Goal: Information Seeking & Learning: Learn about a topic

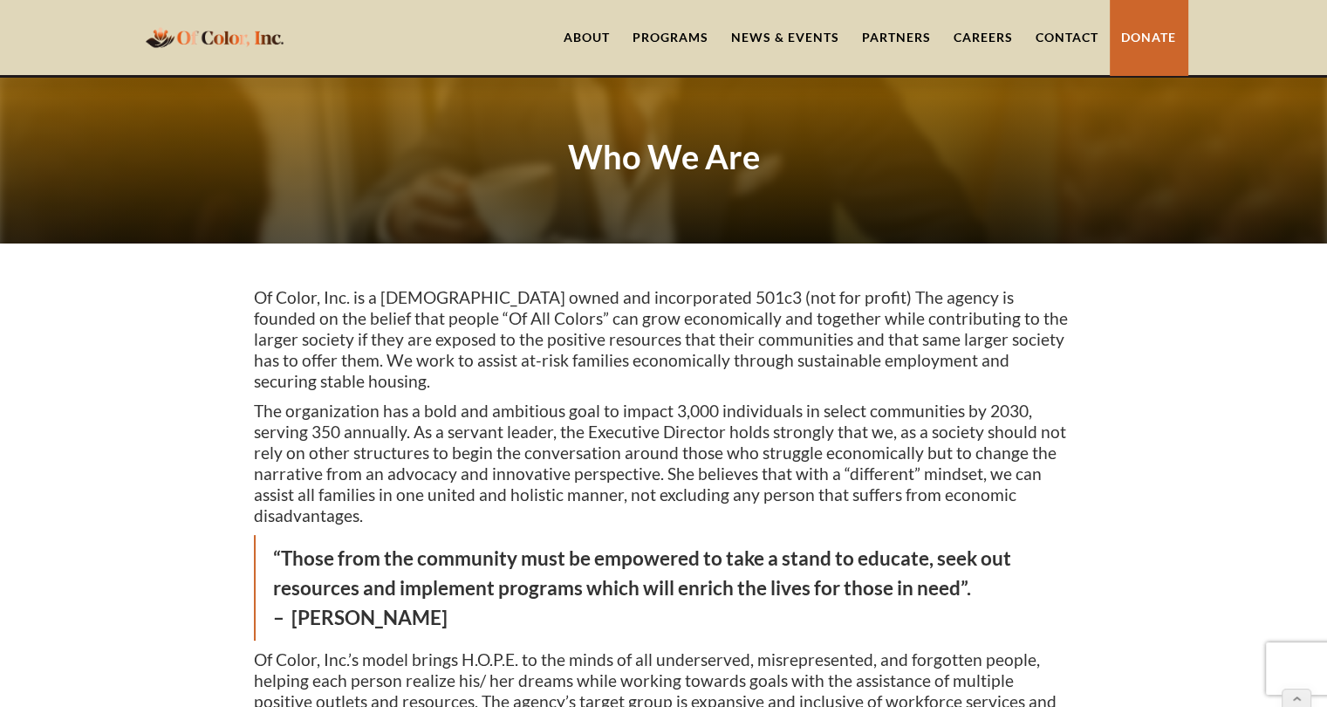
click at [595, 36] on link "About" at bounding box center [586, 37] width 69 height 75
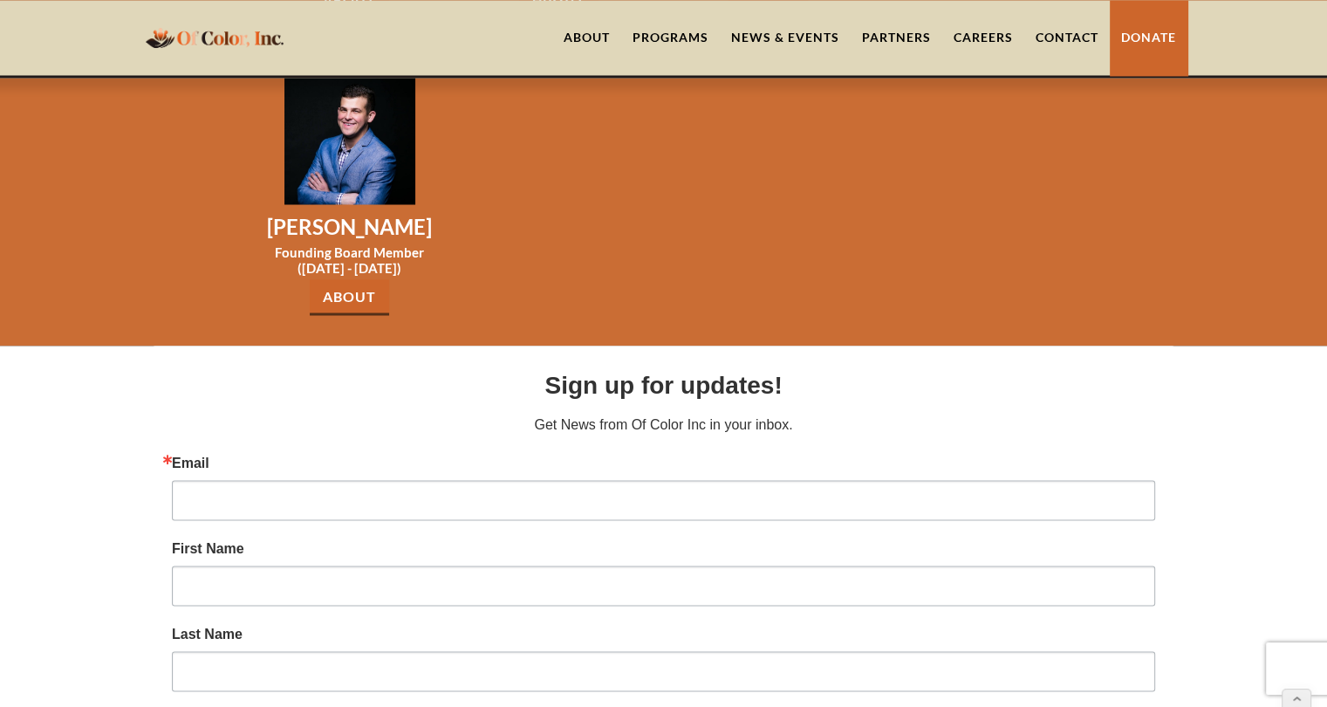
scroll to position [2470, 0]
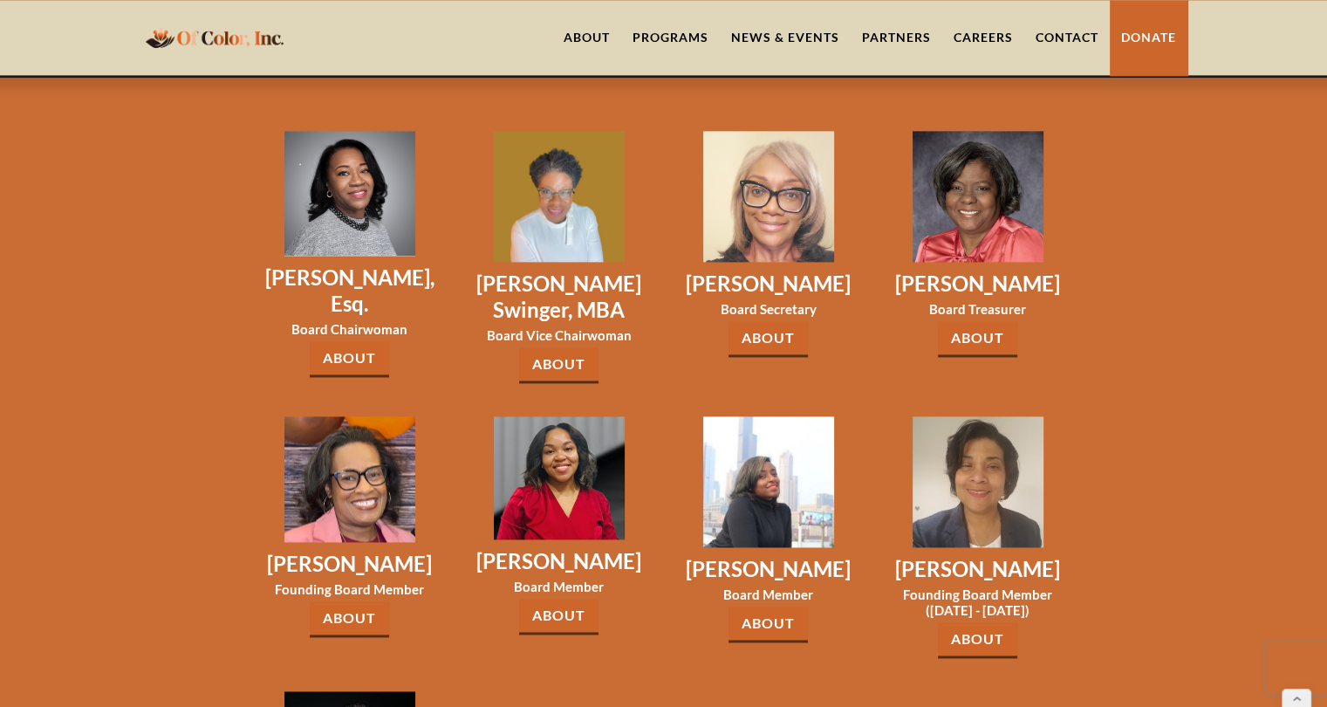
click at [987, 622] on link "About" at bounding box center [977, 640] width 79 height 36
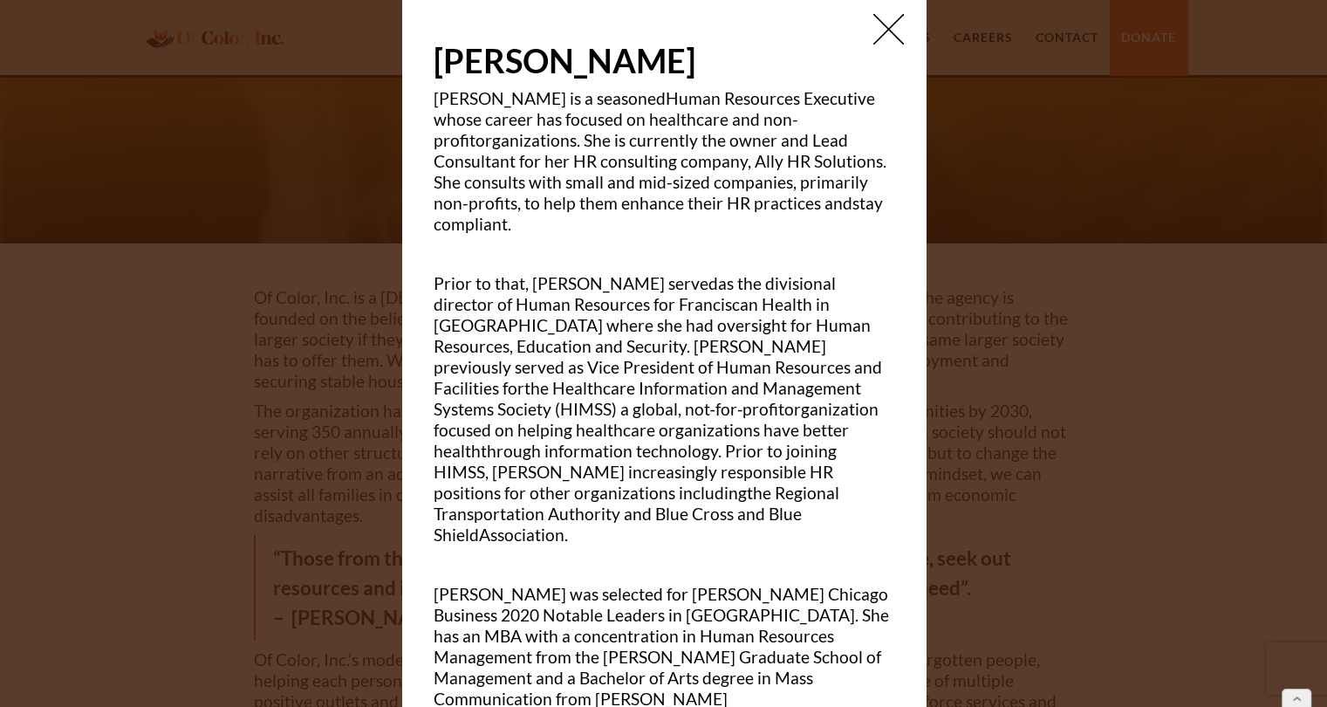
scroll to position [21, 0]
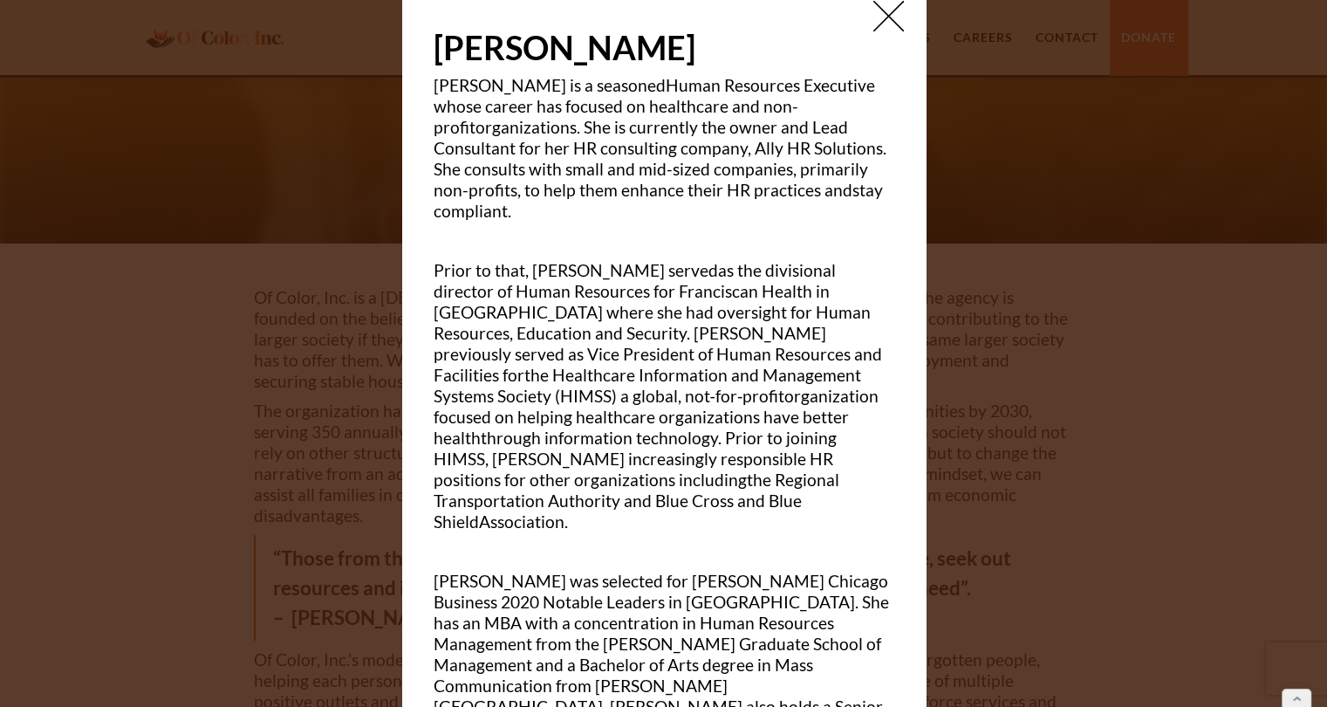
click at [872, 32] on h1 "[PERSON_NAME]" at bounding box center [664, 47] width 461 height 38
click at [874, 17] on img at bounding box center [888, 16] width 31 height 31
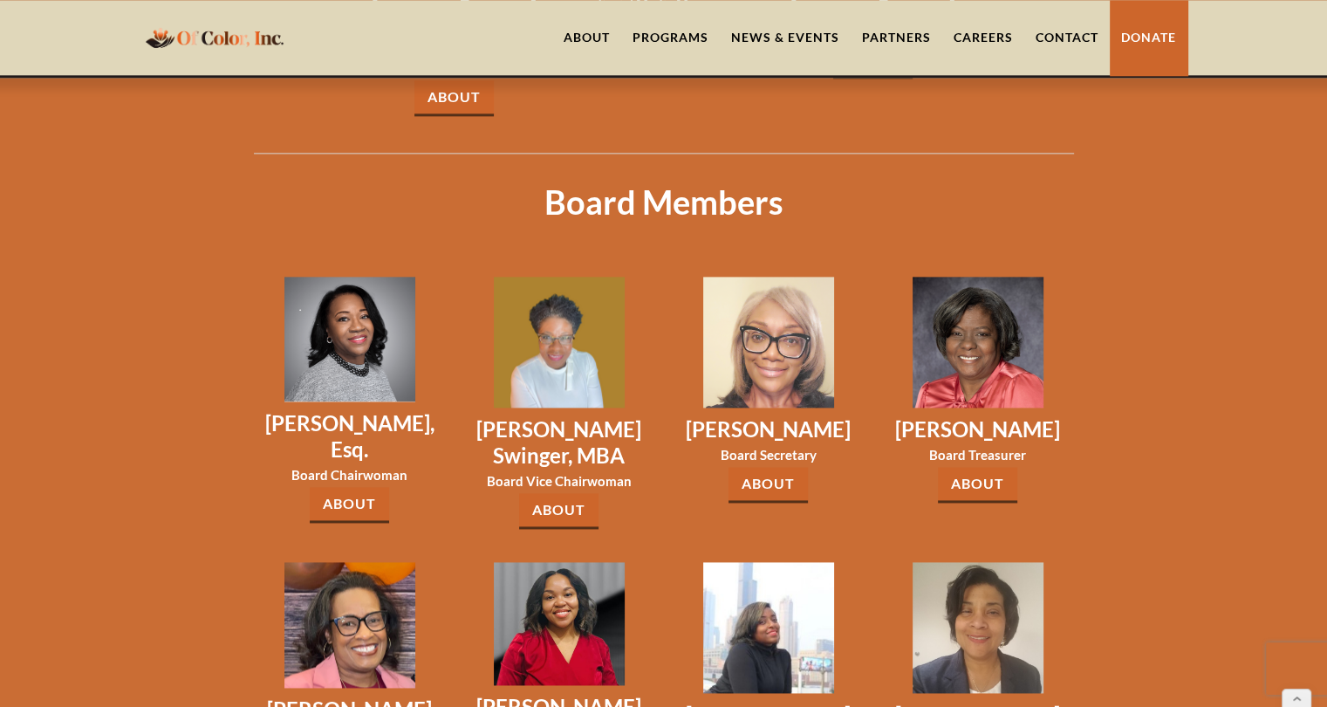
scroll to position [2326, 0]
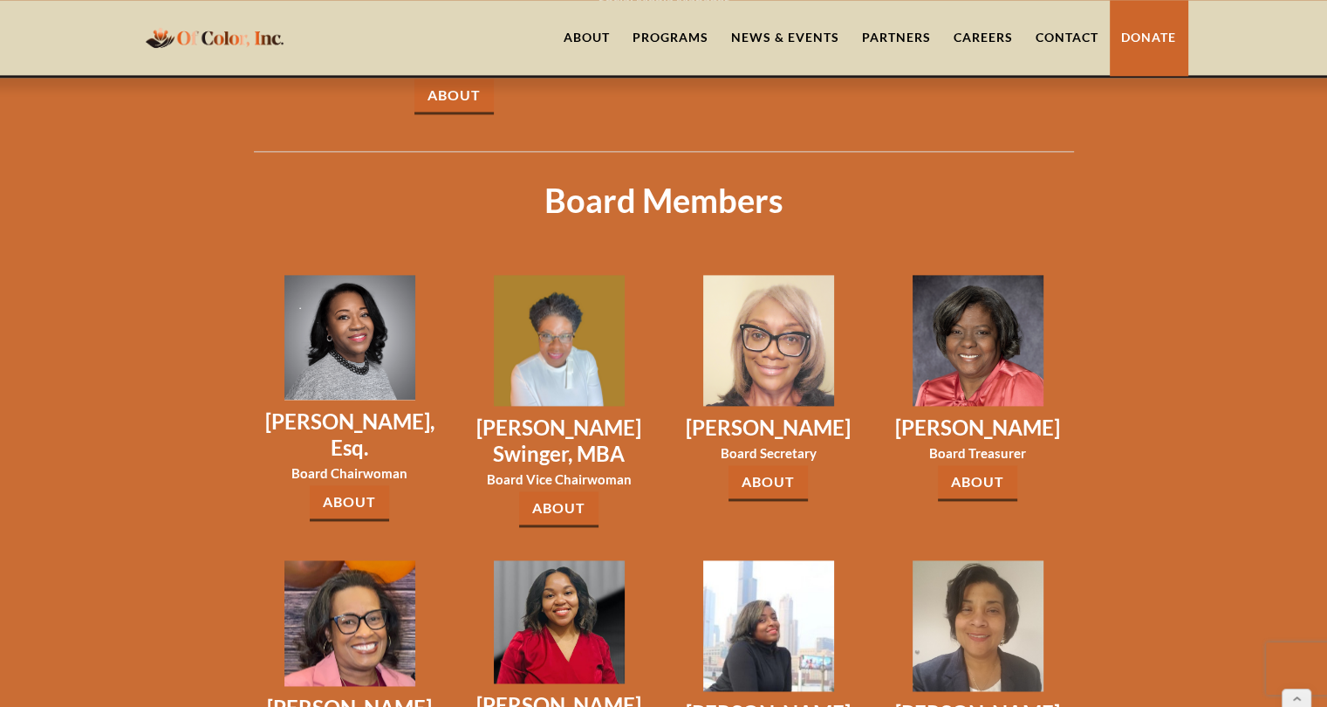
click at [551, 491] on link "About" at bounding box center [558, 509] width 79 height 36
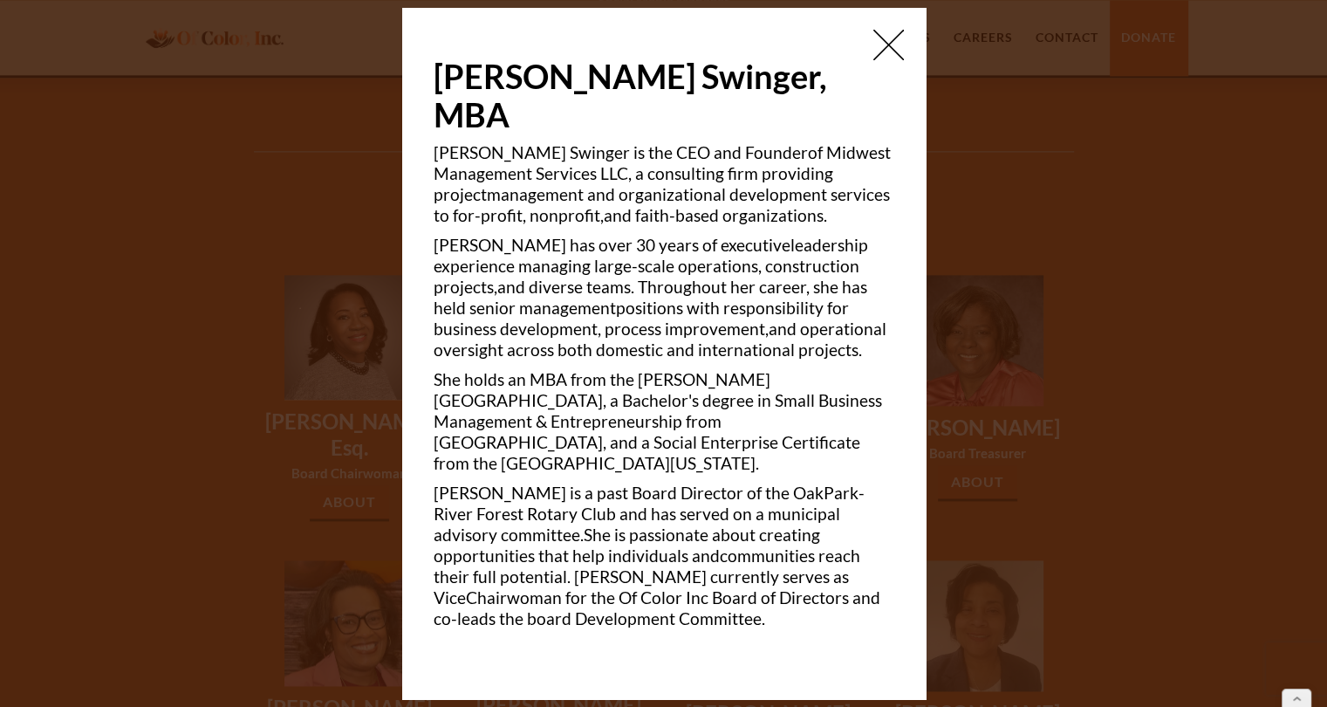
click at [881, 60] on img at bounding box center [888, 45] width 31 height 31
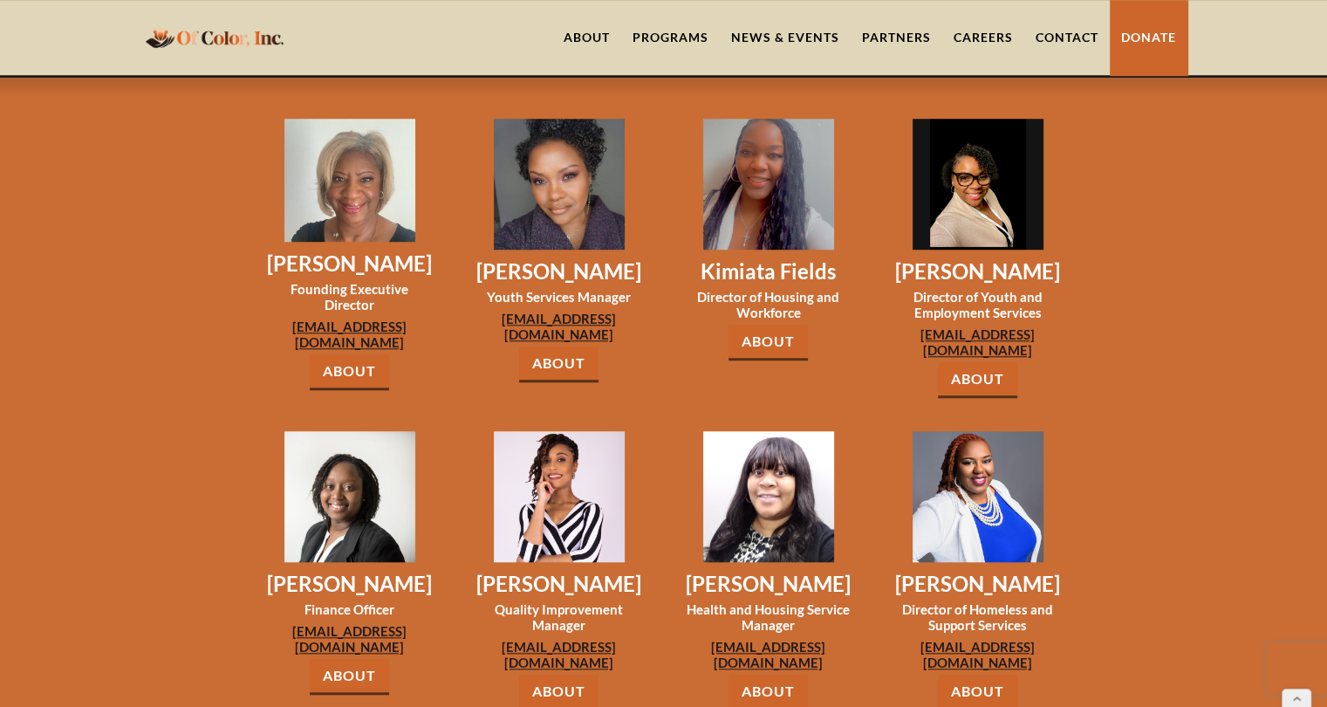
scroll to position [1417, 0]
click at [778, 675] on link "About" at bounding box center [767, 693] width 79 height 36
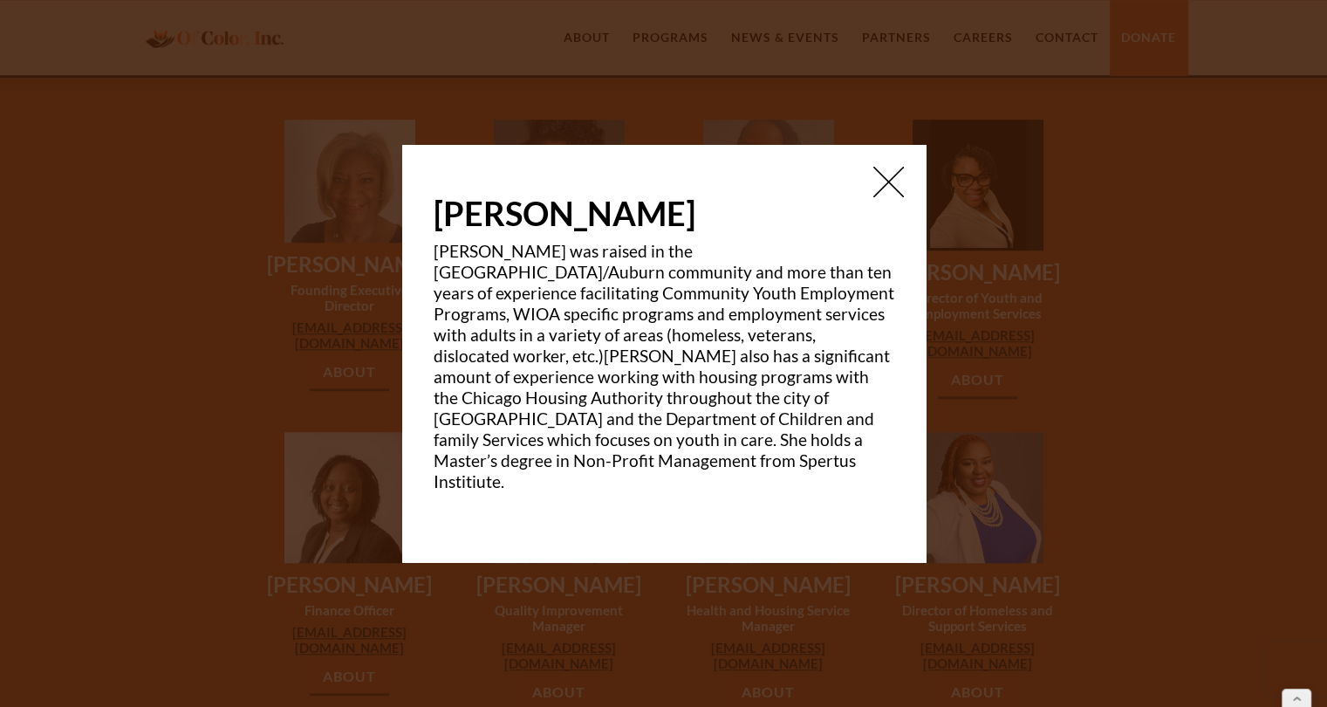
click at [911, 180] on div "Keisha Norris Miss Keisha Norris was raised in the Gresham/Auburn community and…" at bounding box center [663, 353] width 523 height 417
click at [878, 197] on img at bounding box center [888, 182] width 31 height 31
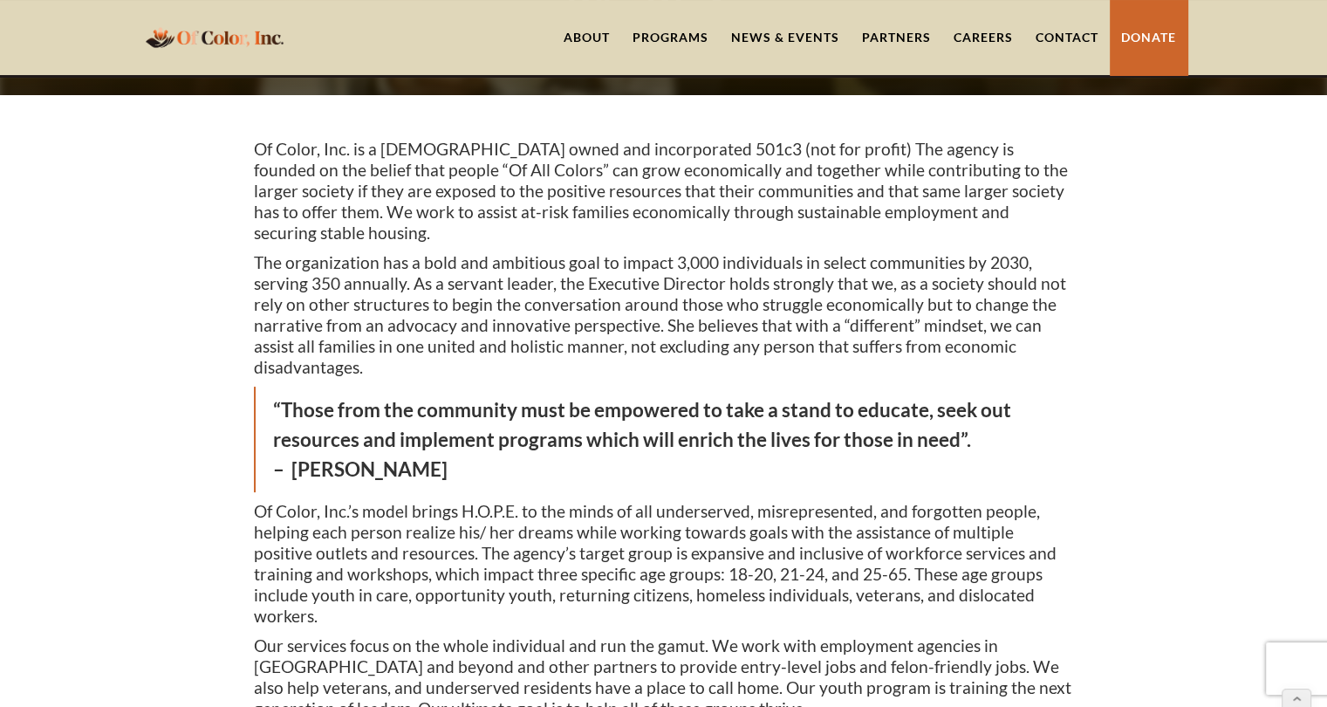
scroll to position [0, 0]
